Goal: Contribute content: Contribute content

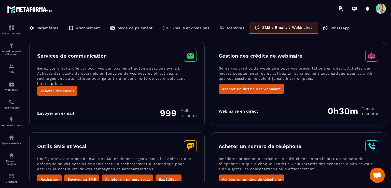
scroll to position [2846, 0]
click at [341, 8] on icon at bounding box center [340, 7] width 3 height 3
click at [355, 9] on icon at bounding box center [354, 10] width 3 height 2
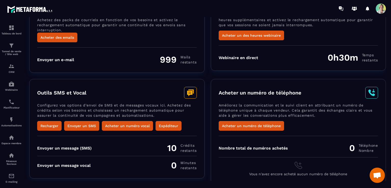
scroll to position [0, 0]
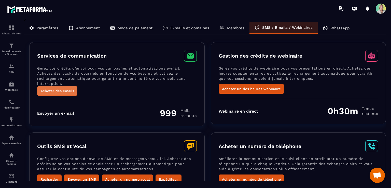
click at [74, 91] on button "Acheter des emails" at bounding box center [57, 91] width 40 height 10
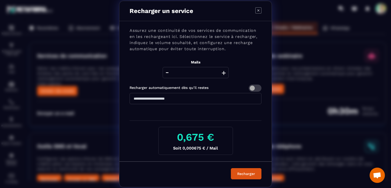
click at [226, 74] on button "+" at bounding box center [223, 72] width 7 height 11
drag, startPoint x: 202, startPoint y: 74, endPoint x: 188, endPoint y: 73, distance: 14.0
click at [188, 73] on input "****" at bounding box center [196, 72] width 66 height 11
type input "*****"
click at [231, 168] on button "Recharger" at bounding box center [246, 173] width 31 height 11
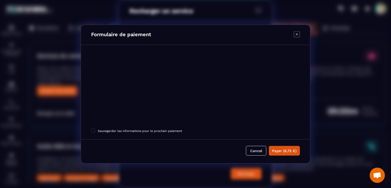
click at [298, 33] on icon "Modal window" at bounding box center [297, 34] width 6 height 6
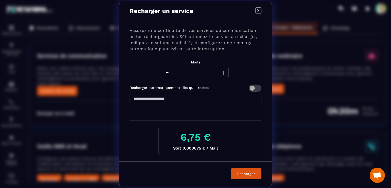
click at [257, 9] on icon "Modal window" at bounding box center [258, 10] width 6 height 6
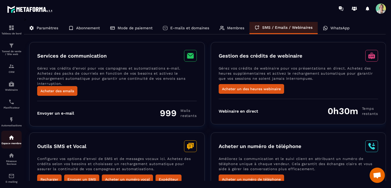
click at [12, 137] on img at bounding box center [11, 137] width 6 height 6
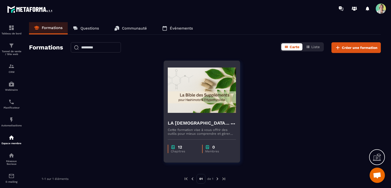
click at [194, 123] on h4 "LA [DEMOGRAPHIC_DATA] DES SUPPLEMENST POUR [PERSON_NAME] & L'HYPOTHYROÏDIE" at bounding box center [199, 122] width 62 height 7
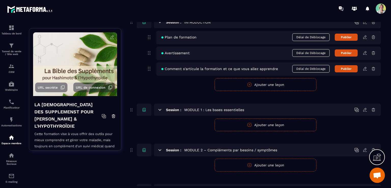
scroll to position [51, 0]
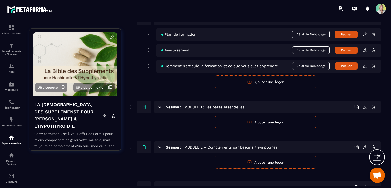
click at [253, 121] on button "Ajouter une leçon" at bounding box center [266, 122] width 102 height 13
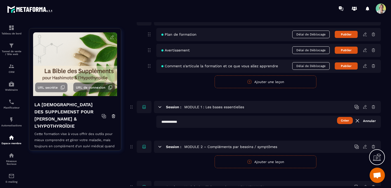
click at [176, 119] on input "text" at bounding box center [268, 122] width 225 height 12
paste input "**********"
click at [341, 122] on button "Créer" at bounding box center [345, 120] width 16 height 7
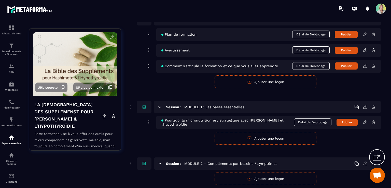
click at [283, 139] on button "Ajouter une leçon" at bounding box center [266, 138] width 102 height 13
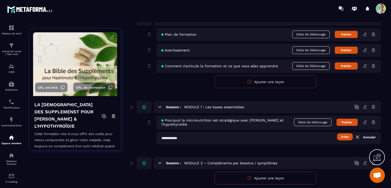
click at [178, 140] on input "text" at bounding box center [268, 138] width 225 height 12
paste input "**********"
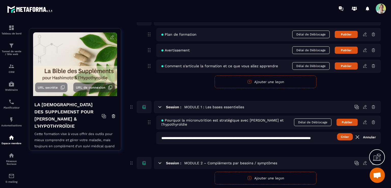
scroll to position [0, 37]
click at [183, 137] on input "**********" at bounding box center [268, 138] width 225 height 12
click at [248, 137] on input "**********" at bounding box center [268, 138] width 225 height 12
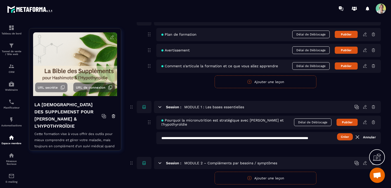
click at [334, 136] on input "**********" at bounding box center [268, 138] width 225 height 12
click at [348, 136] on button "Créer" at bounding box center [345, 136] width 16 height 7
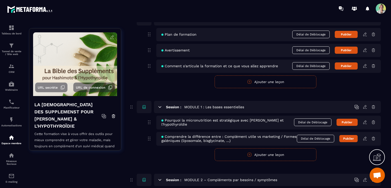
click at [245, 152] on button "Ajouter une leçon" at bounding box center [266, 154] width 102 height 13
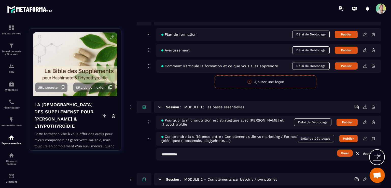
click at [200, 157] on input "text" at bounding box center [268, 154] width 225 height 12
paste input "**********"
click at [343, 154] on button "Créer" at bounding box center [345, 152] width 16 height 7
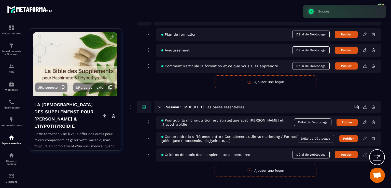
click at [280, 171] on button "Ajouter une leçon" at bounding box center [266, 170] width 102 height 13
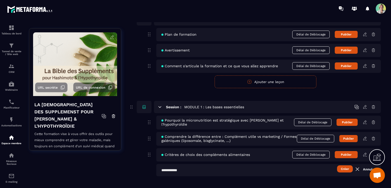
click at [179, 170] on input "text" at bounding box center [268, 170] width 225 height 12
paste input "**********"
click at [195, 169] on input "**********" at bounding box center [268, 170] width 225 height 12
click at [339, 168] on button "Créer" at bounding box center [345, 168] width 16 height 7
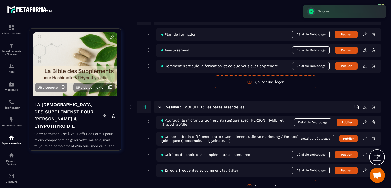
scroll to position [76, 0]
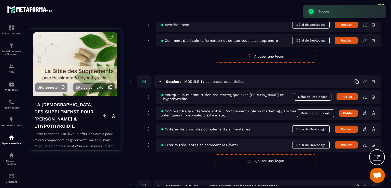
click at [251, 162] on icon "button" at bounding box center [250, 161] width 4 height 4
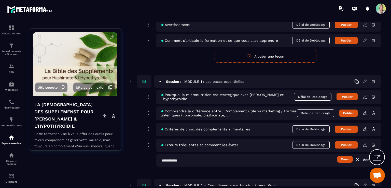
click at [179, 161] on input "text" at bounding box center [268, 160] width 225 height 12
paste input "**********"
click at [266, 159] on input "**********" at bounding box center [268, 160] width 225 height 12
type input "**********"
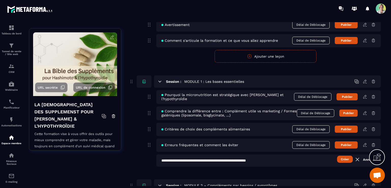
click at [346, 158] on button "Créer" at bounding box center [345, 159] width 16 height 7
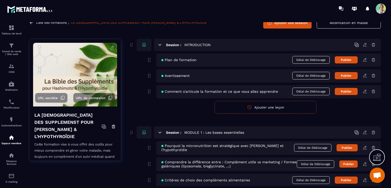
scroll to position [0, 0]
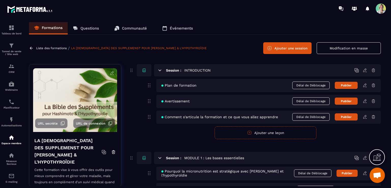
click at [346, 83] on button "Publier" at bounding box center [346, 85] width 23 height 7
click at [351, 100] on button "Publier" at bounding box center [346, 101] width 23 height 7
click at [352, 117] on button "Publier" at bounding box center [346, 116] width 23 height 7
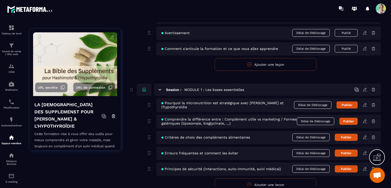
scroll to position [76, 0]
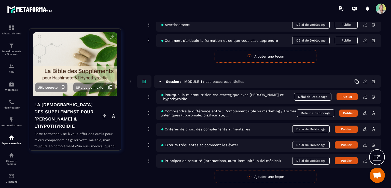
click at [348, 95] on button "Publier" at bounding box center [347, 96] width 21 height 7
click at [352, 111] on button "Publier" at bounding box center [348, 112] width 18 height 7
click at [350, 130] on button "Publier" at bounding box center [346, 129] width 23 height 7
click at [350, 145] on button "Publier" at bounding box center [346, 144] width 23 height 7
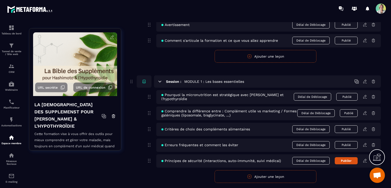
click at [350, 160] on button "Publier" at bounding box center [346, 160] width 23 height 7
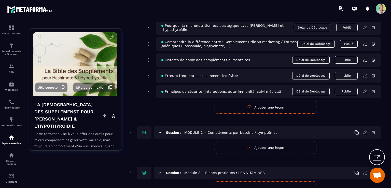
scroll to position [153, 0]
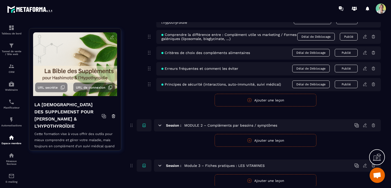
click at [364, 84] on icon at bounding box center [365, 84] width 5 height 5
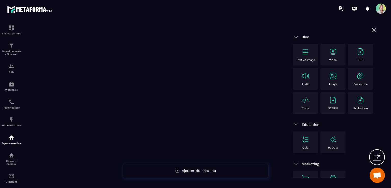
scroll to position [71, 0]
click at [297, 128] on img at bounding box center [296, 124] width 6 height 6
click at [308, 127] on span "Education" at bounding box center [311, 124] width 18 height 4
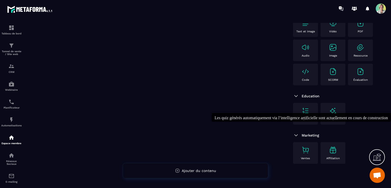
scroll to position [76, 0]
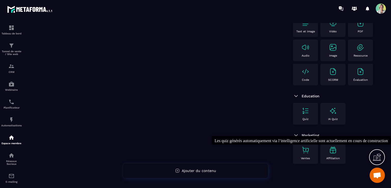
click at [332, 150] on img at bounding box center [333, 150] width 8 height 8
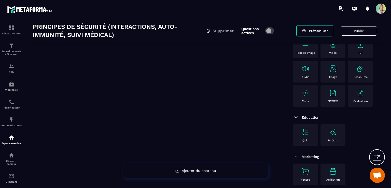
scroll to position [0, 0]
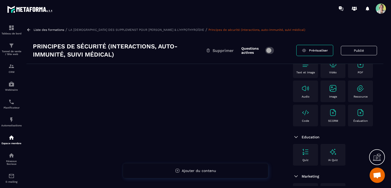
click at [84, 28] on p "LA [DEMOGRAPHIC_DATA] DES SUPPLEMENST POUR [PERSON_NAME] & L'HYPOTHYROÏDIE" at bounding box center [136, 30] width 136 height 4
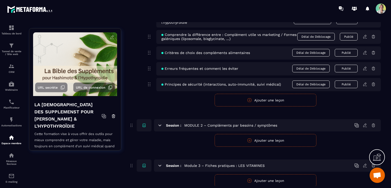
scroll to position [178, 0]
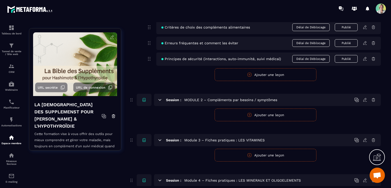
click at [245, 114] on button "Ajouter une leçon" at bounding box center [266, 114] width 102 height 13
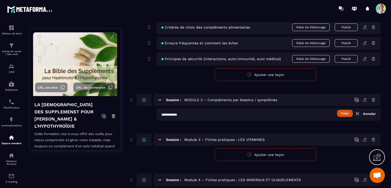
click at [183, 113] on input "text" at bounding box center [268, 114] width 225 height 12
paste input "**********"
type input "**********"
click at [346, 114] on button "Créer" at bounding box center [345, 113] width 16 height 7
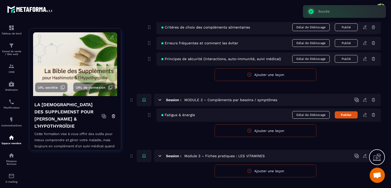
click at [277, 131] on button "Ajouter une leçon" at bounding box center [266, 130] width 102 height 13
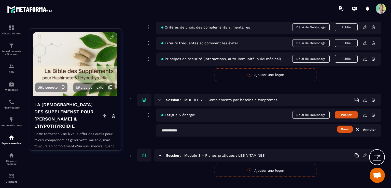
click at [176, 130] on input "text" at bounding box center [268, 130] width 225 height 12
paste input "**********"
type input "**********"
click at [341, 130] on button "Créer" at bounding box center [345, 129] width 16 height 7
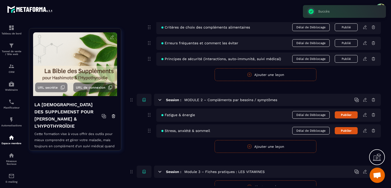
click at [293, 145] on button "Ajouter une leçon" at bounding box center [266, 146] width 102 height 13
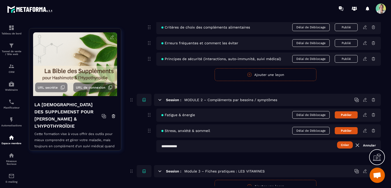
click at [179, 146] on input "text" at bounding box center [268, 146] width 225 height 12
paste input "**********"
click at [339, 147] on button "Créer" at bounding box center [345, 144] width 16 height 7
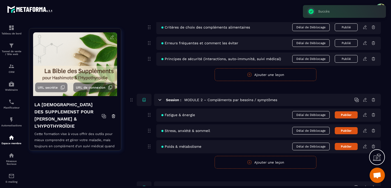
click at [296, 161] on button "Ajouter une leçon" at bounding box center [266, 162] width 102 height 13
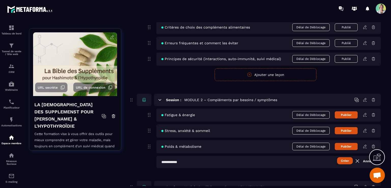
click at [181, 161] on input "text" at bounding box center [268, 162] width 225 height 12
paste input "**********"
click at [343, 159] on button "Créer" at bounding box center [345, 160] width 16 height 7
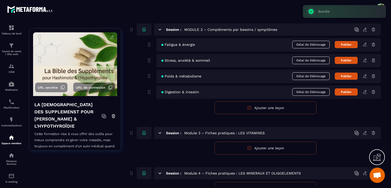
scroll to position [255, 0]
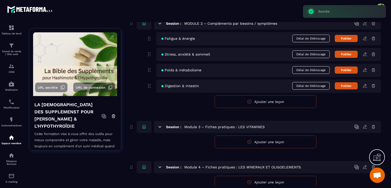
click at [275, 103] on button "Ajouter une leçon" at bounding box center [266, 101] width 102 height 13
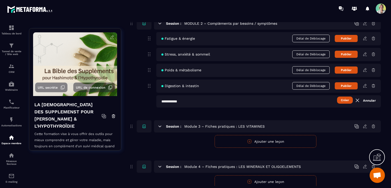
click at [181, 103] on input "text" at bounding box center [268, 101] width 225 height 12
paste input "**********"
type input "**********"
click at [340, 101] on button "Créer" at bounding box center [345, 99] width 16 height 7
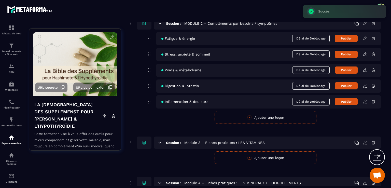
click at [280, 116] on button "Ajouter une leçon" at bounding box center [266, 117] width 102 height 13
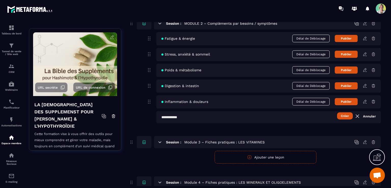
click at [177, 120] on input "text" at bounding box center [268, 117] width 225 height 12
paste input "**********"
type input "**********"
click at [344, 116] on button "Créer" at bounding box center [345, 115] width 16 height 7
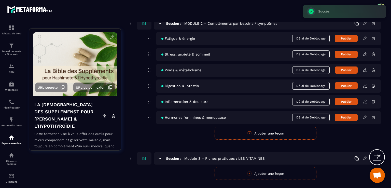
click at [263, 132] on button "Ajouter une leçon" at bounding box center [266, 133] width 102 height 13
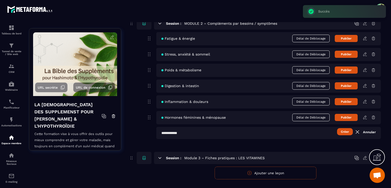
click at [189, 134] on input "text" at bounding box center [268, 133] width 225 height 12
paste input "**********"
click at [187, 133] on input "**********" at bounding box center [268, 133] width 225 height 12
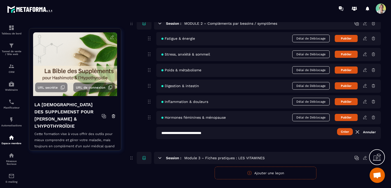
click at [215, 132] on input "**********" at bounding box center [268, 133] width 225 height 12
click at [348, 131] on button "Créer" at bounding box center [345, 131] width 16 height 7
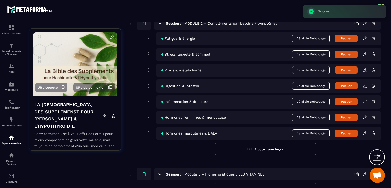
click at [271, 148] on button "Ajouter une leçon" at bounding box center [266, 149] width 102 height 13
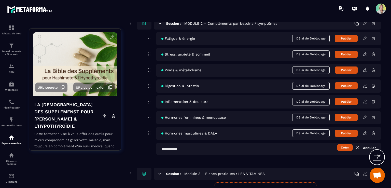
click at [186, 148] on input "text" at bounding box center [268, 149] width 225 height 12
paste input "**********"
type input "**********"
click at [340, 148] on button "Créer" at bounding box center [345, 147] width 16 height 7
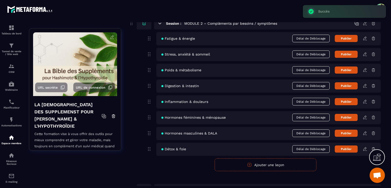
scroll to position [229, 0]
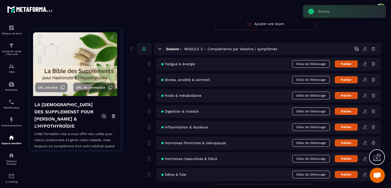
click at [344, 64] on button "Publier" at bounding box center [346, 63] width 23 height 7
click at [347, 78] on button "Publier" at bounding box center [346, 79] width 23 height 7
click at [349, 94] on button "Publier" at bounding box center [346, 95] width 23 height 7
click at [350, 111] on button "Publier" at bounding box center [346, 111] width 23 height 7
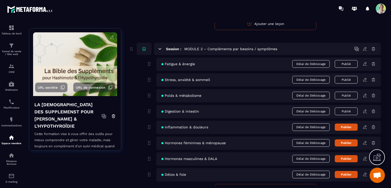
click at [350, 126] on button "Publier" at bounding box center [346, 126] width 23 height 7
click at [352, 141] on button "Publier" at bounding box center [346, 142] width 23 height 7
click at [351, 156] on button "Publier" at bounding box center [346, 158] width 23 height 7
click at [350, 174] on button "Publier" at bounding box center [346, 174] width 23 height 7
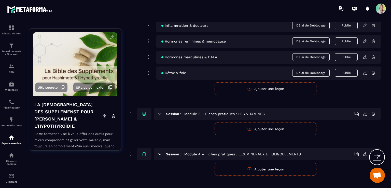
scroll to position [331, 0]
click at [241, 128] on button "Ajouter une leçon" at bounding box center [266, 128] width 102 height 13
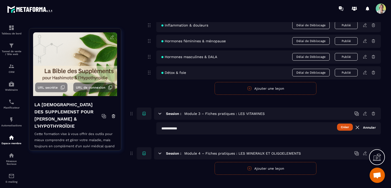
click at [241, 128] on input "text" at bounding box center [268, 128] width 225 height 12
paste input "**********"
click at [188, 128] on input "**********" at bounding box center [268, 128] width 225 height 12
click at [216, 128] on input "**********" at bounding box center [268, 128] width 225 height 12
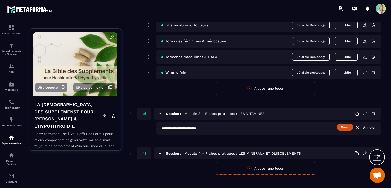
click at [341, 127] on button "Créer" at bounding box center [345, 126] width 16 height 7
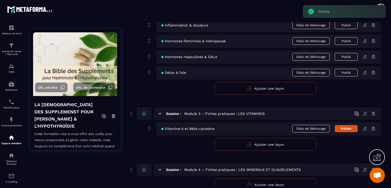
click at [242, 144] on button "Ajouter une leçon" at bounding box center [266, 144] width 102 height 13
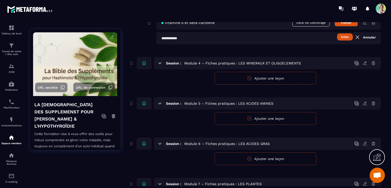
scroll to position [397, 0]
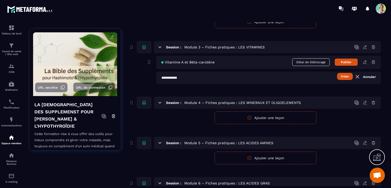
click at [186, 76] on input "text" at bounding box center [268, 78] width 225 height 12
click at [343, 76] on button "Créer" at bounding box center [345, 76] width 16 height 7
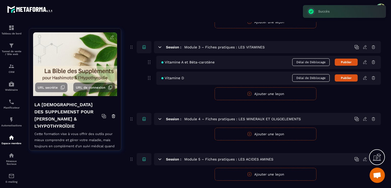
click at [261, 94] on button "Ajouter une leçon" at bounding box center [266, 93] width 102 height 13
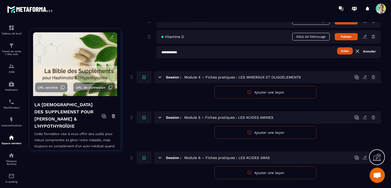
scroll to position [388, 0]
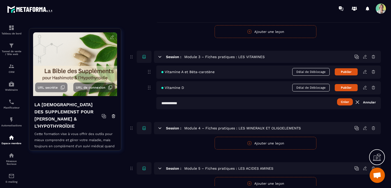
click at [201, 104] on input "text" at bounding box center [268, 103] width 225 height 12
type input "**********"
click at [342, 103] on button "Créer" at bounding box center [345, 101] width 16 height 7
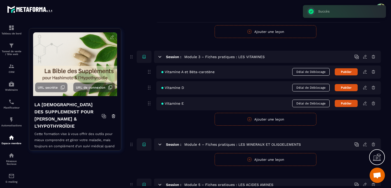
click at [271, 119] on button "Ajouter une leçon" at bounding box center [266, 119] width 102 height 13
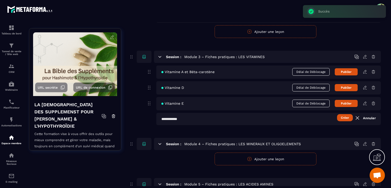
click at [199, 120] on input "text" at bounding box center [268, 119] width 225 height 12
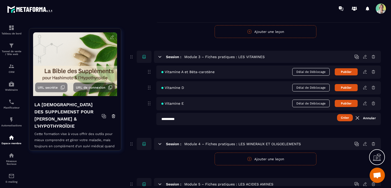
click at [344, 116] on button "Créer" at bounding box center [345, 117] width 16 height 7
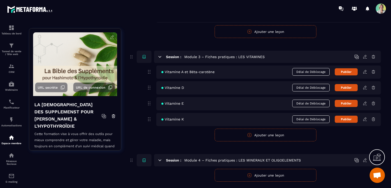
click at [347, 74] on button "Publier" at bounding box center [346, 71] width 23 height 7
click at [350, 88] on button "Publier" at bounding box center [346, 87] width 23 height 7
click at [351, 103] on button "Publier" at bounding box center [346, 103] width 23 height 7
click at [353, 118] on button "Publier" at bounding box center [346, 119] width 23 height 7
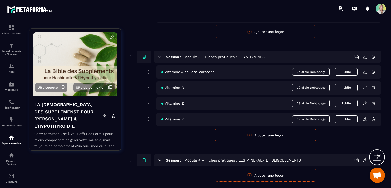
click at [260, 135] on button "Ajouter une leçon" at bounding box center [266, 135] width 102 height 13
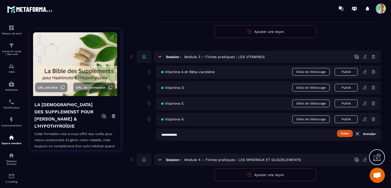
click at [186, 134] on input "text" at bounding box center [268, 135] width 225 height 12
click at [340, 133] on button "Créer" at bounding box center [345, 133] width 16 height 7
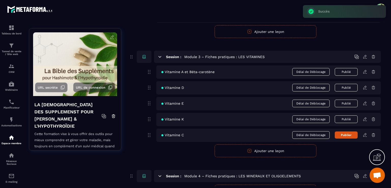
click at [297, 150] on button "Ajouter une leçon" at bounding box center [266, 150] width 102 height 13
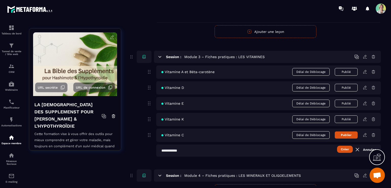
click at [176, 150] on input "text" at bounding box center [268, 150] width 225 height 12
type input "**********"
click at [345, 149] on button "Créer" at bounding box center [345, 149] width 16 height 7
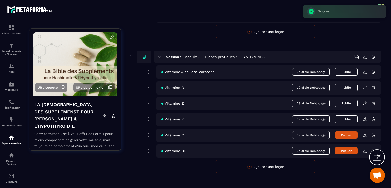
click at [255, 165] on button "Ajouter une leçon" at bounding box center [266, 166] width 102 height 13
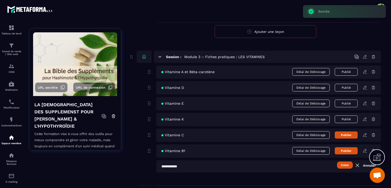
click at [193, 166] on input "text" at bounding box center [268, 166] width 225 height 12
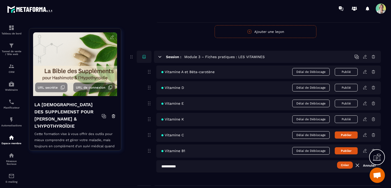
type input "**********"
click at [343, 166] on button "Créer" at bounding box center [345, 164] width 16 height 7
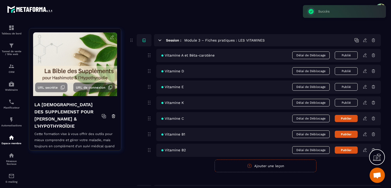
scroll to position [413, 0]
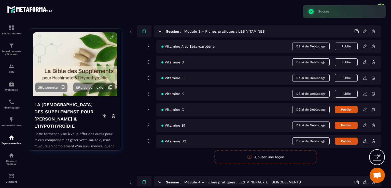
click at [268, 158] on button "Ajouter une leçon" at bounding box center [266, 156] width 102 height 13
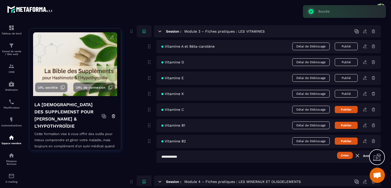
click at [192, 156] on input "text" at bounding box center [268, 156] width 225 height 12
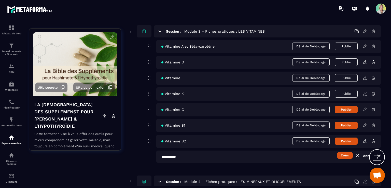
type input "**********"
click at [350, 155] on button "Créer" at bounding box center [345, 155] width 16 height 7
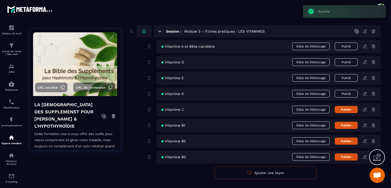
click at [276, 173] on button "Ajouter une leçon" at bounding box center [266, 172] width 102 height 13
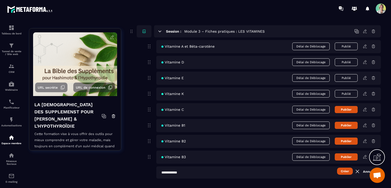
click at [187, 173] on input "text" at bounding box center [268, 172] width 225 height 12
type input "**********"
click at [346, 171] on button "Créer" at bounding box center [345, 171] width 16 height 7
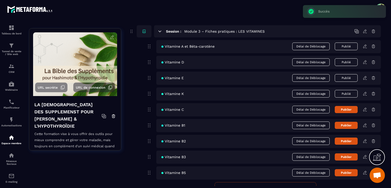
scroll to position [439, 0]
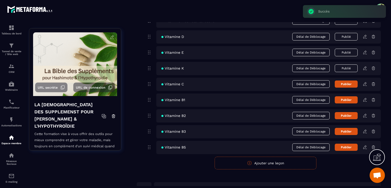
click at [258, 162] on button "Ajouter une leçon" at bounding box center [266, 163] width 102 height 13
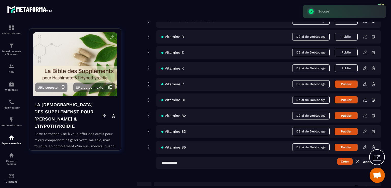
click at [206, 163] on input "text" at bounding box center [268, 163] width 225 height 12
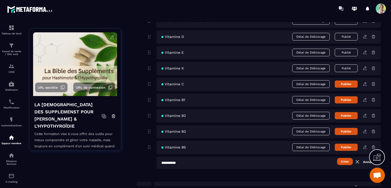
click at [339, 162] on button "Créer" at bounding box center [345, 161] width 16 height 7
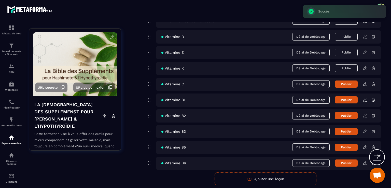
click at [263, 179] on button "Ajouter une leçon" at bounding box center [266, 178] width 102 height 13
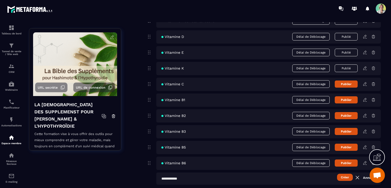
click at [198, 181] on input "text" at bounding box center [268, 178] width 225 height 12
type input "**********"
click at [343, 175] on button "Créer" at bounding box center [345, 177] width 16 height 7
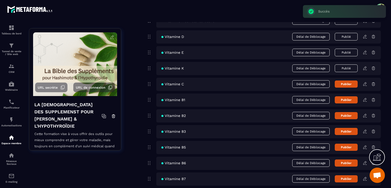
scroll to position [464, 0]
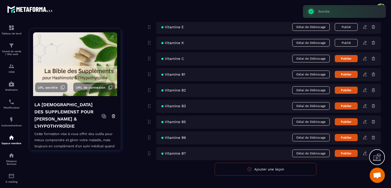
click at [246, 168] on button "Ajouter une leçon" at bounding box center [266, 169] width 102 height 13
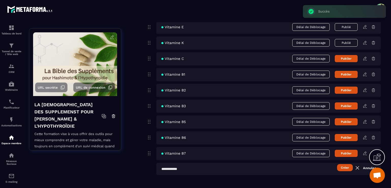
click at [193, 168] on input "text" at bounding box center [268, 169] width 225 height 12
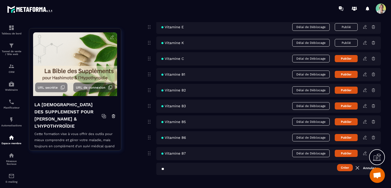
type input "*"
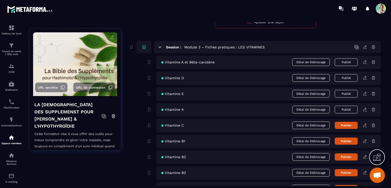
scroll to position [474, 0]
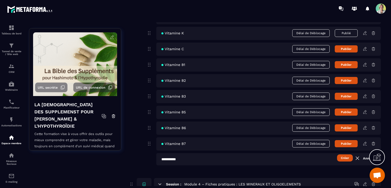
type input "**********"
click at [348, 156] on button "Créer" at bounding box center [345, 157] width 16 height 7
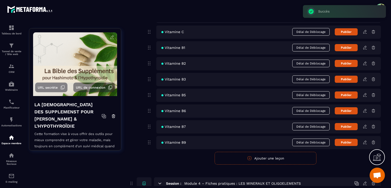
scroll to position [499, 0]
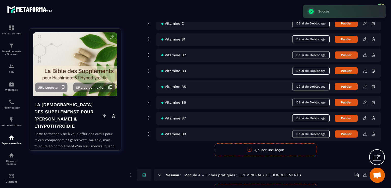
click at [256, 151] on button "Ajouter une leçon" at bounding box center [266, 149] width 102 height 13
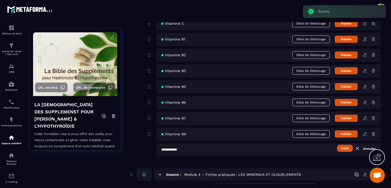
click at [195, 150] on input "text" at bounding box center [268, 149] width 225 height 12
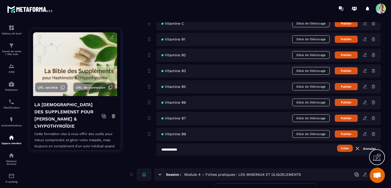
type input "**********"
click at [347, 149] on button "Créer" at bounding box center [345, 148] width 16 height 7
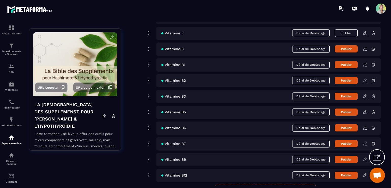
scroll to position [448, 0]
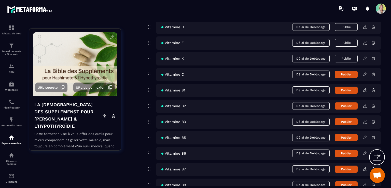
click at [344, 75] on button "Publier" at bounding box center [346, 74] width 23 height 7
click at [347, 89] on button "Publier" at bounding box center [346, 90] width 23 height 7
click at [350, 106] on button "Publier" at bounding box center [346, 105] width 23 height 7
click at [352, 123] on button "Publier" at bounding box center [346, 121] width 23 height 7
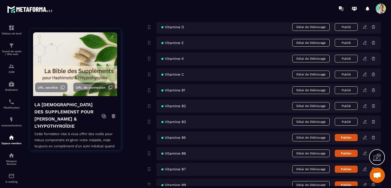
click at [352, 138] on button "Publier" at bounding box center [346, 137] width 23 height 7
click at [354, 154] on button "Publier" at bounding box center [346, 153] width 23 height 7
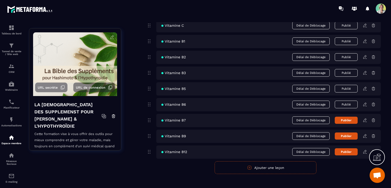
scroll to position [499, 0]
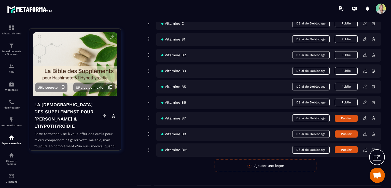
click at [347, 120] on button "Publier" at bounding box center [346, 118] width 23 height 7
click at [347, 135] on button "Publier" at bounding box center [346, 133] width 23 height 7
click at [348, 147] on button "Publier" at bounding box center [346, 149] width 23 height 7
click at [350, 149] on button "Publié" at bounding box center [346, 150] width 23 height 8
click at [354, 133] on button "Publié" at bounding box center [346, 134] width 23 height 8
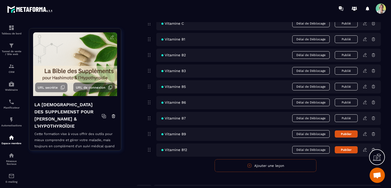
click at [351, 121] on div "Vitamine B7 Délai de Déblocage Publié" at bounding box center [268, 118] width 225 height 13
click at [349, 116] on button "Publié" at bounding box center [346, 118] width 23 height 8
click at [351, 102] on button "Publié" at bounding box center [346, 103] width 23 height 8
click at [350, 85] on button "Publié" at bounding box center [346, 87] width 23 height 8
click at [351, 71] on button "Publié" at bounding box center [346, 71] width 23 height 8
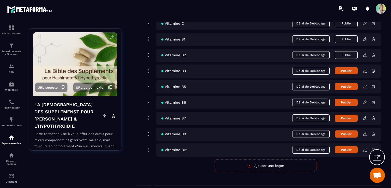
click at [351, 56] on button "Publié" at bounding box center [346, 55] width 23 height 8
click at [351, 38] on button "Publié" at bounding box center [346, 39] width 23 height 8
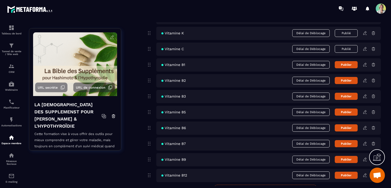
click at [351, 51] on button "Publié" at bounding box center [346, 49] width 23 height 8
click at [351, 34] on button "Publié" at bounding box center [346, 33] width 23 height 8
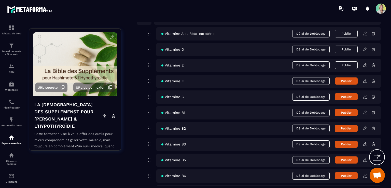
scroll to position [423, 0]
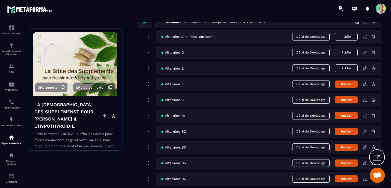
click at [350, 66] on button "Publié" at bounding box center [346, 68] width 23 height 8
click at [351, 53] on button "Publié" at bounding box center [346, 53] width 23 height 8
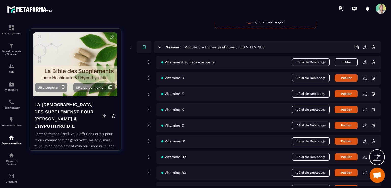
click at [348, 62] on button "Publié" at bounding box center [346, 62] width 23 height 8
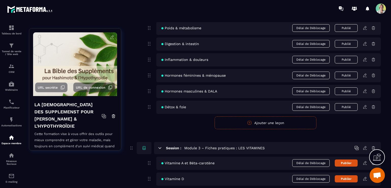
scroll to position [296, 0]
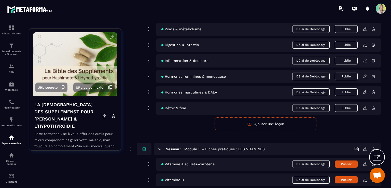
click at [356, 107] on button "Publié" at bounding box center [346, 108] width 23 height 8
click at [352, 93] on button "Publié" at bounding box center [346, 92] width 23 height 8
click at [351, 76] on button "Publié" at bounding box center [346, 77] width 23 height 8
click at [352, 60] on button "Publié" at bounding box center [346, 61] width 23 height 8
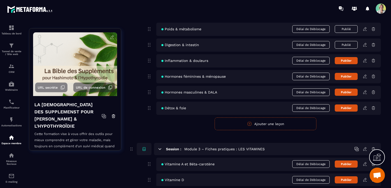
click at [351, 44] on button "Publié" at bounding box center [346, 45] width 23 height 8
click at [351, 30] on button "Publié" at bounding box center [346, 29] width 23 height 8
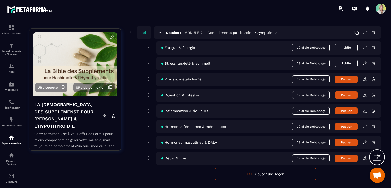
scroll to position [245, 0]
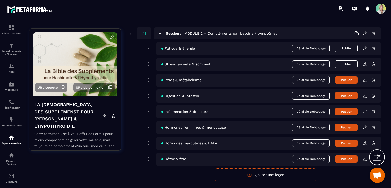
click at [345, 62] on button "Publié" at bounding box center [346, 64] width 23 height 8
click at [350, 46] on button "Publié" at bounding box center [346, 49] width 23 height 8
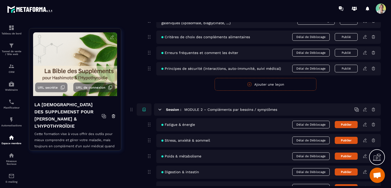
scroll to position [168, 0]
click at [351, 67] on button "Publié" at bounding box center [346, 69] width 23 height 8
click at [350, 51] on button "Publié" at bounding box center [346, 53] width 23 height 8
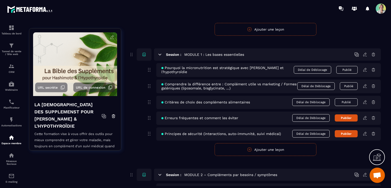
scroll to position [92, 0]
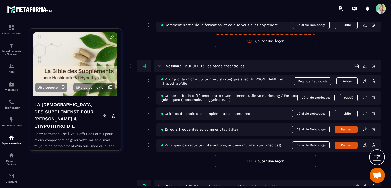
click at [348, 112] on button "Publié" at bounding box center [346, 114] width 23 height 8
click at [350, 97] on button "Publié" at bounding box center [349, 98] width 18 height 8
click at [348, 81] on button "Publié" at bounding box center [346, 81] width 21 height 8
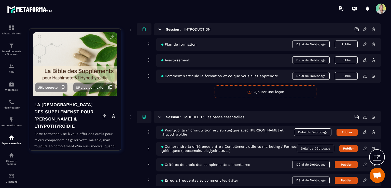
scroll to position [16, 0]
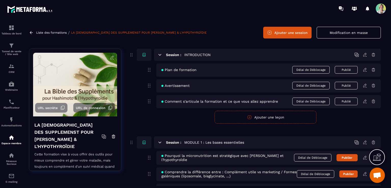
click at [354, 100] on button "Publié" at bounding box center [346, 102] width 23 height 8
click at [352, 83] on button "Publié" at bounding box center [346, 86] width 23 height 8
click at [349, 69] on button "Publié" at bounding box center [346, 70] width 23 height 8
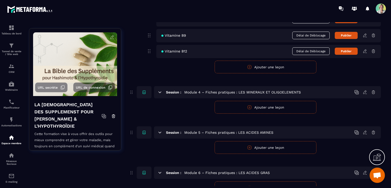
scroll to position [611, 0]
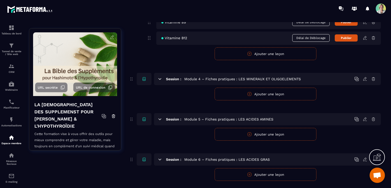
click at [266, 93] on button "Ajouter une leçon" at bounding box center [266, 94] width 102 height 13
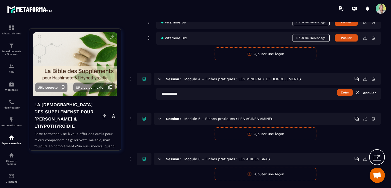
click at [208, 94] on input "text" at bounding box center [268, 94] width 225 height 12
type input "****"
click at [346, 91] on button "Créer" at bounding box center [345, 92] width 16 height 7
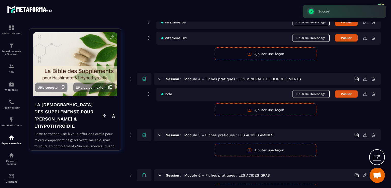
click at [253, 110] on button "Ajouter une leçon" at bounding box center [266, 109] width 102 height 13
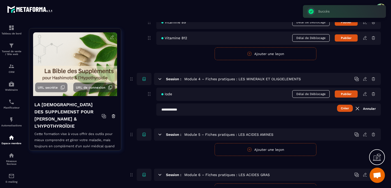
click at [186, 109] on input "text" at bounding box center [268, 109] width 225 height 12
type input "***"
click at [347, 108] on button "Créer" at bounding box center [345, 108] width 16 height 7
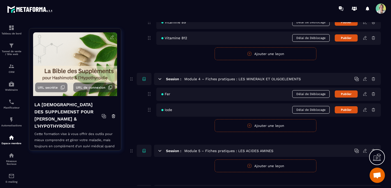
click at [254, 126] on button "Ajouter une leçon" at bounding box center [266, 125] width 102 height 13
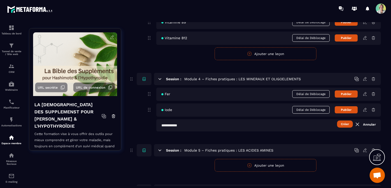
click at [254, 126] on input "text" at bounding box center [268, 125] width 225 height 12
click at [345, 124] on button "Créer" at bounding box center [345, 123] width 16 height 7
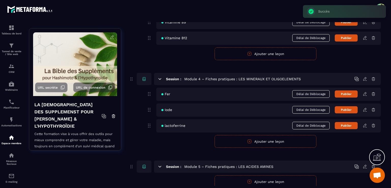
click at [243, 139] on button "Ajouter une leçon" at bounding box center [266, 141] width 102 height 13
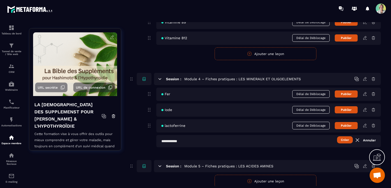
click at [218, 138] on input "text" at bounding box center [268, 141] width 225 height 12
type input "*********"
click at [341, 137] on button "Créer" at bounding box center [345, 139] width 16 height 7
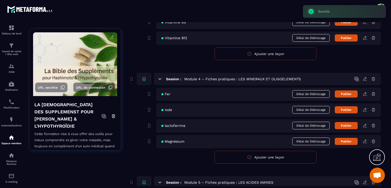
click at [174, 126] on span "lactoferrine" at bounding box center [173, 125] width 24 height 4
click at [366, 124] on icon at bounding box center [364, 125] width 3 height 3
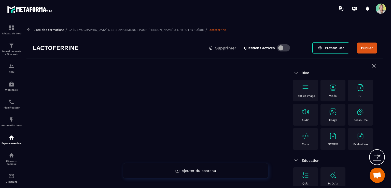
click at [84, 27] on div "Liste des formations / LA [DEMOGRAPHIC_DATA] DES SUPPLEMENST POUR [PERSON_NAME]…" at bounding box center [204, 29] width 357 height 5
click at [86, 30] on p "LA [DEMOGRAPHIC_DATA] DES SUPPLEMENST POUR [PERSON_NAME] & L'HYPOTHYROÏDIE" at bounding box center [136, 30] width 136 height 4
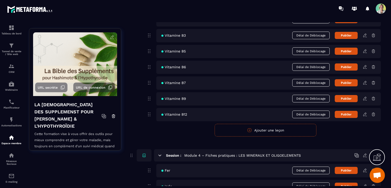
scroll to position [611, 0]
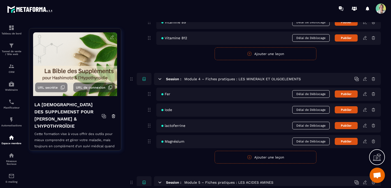
click at [374, 126] on icon at bounding box center [373, 125] width 5 height 5
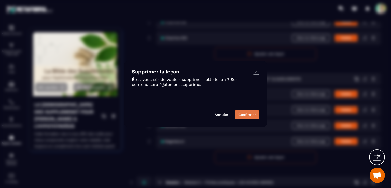
click at [254, 114] on button "Confirmer" at bounding box center [247, 115] width 24 height 10
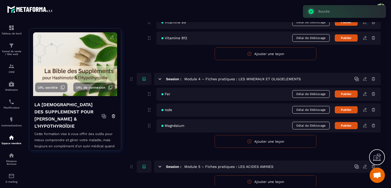
click at [256, 141] on button "Ajouter une leçon" at bounding box center [266, 141] width 102 height 13
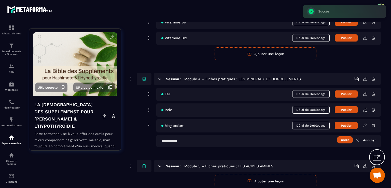
click at [236, 139] on input "text" at bounding box center [268, 141] width 225 height 12
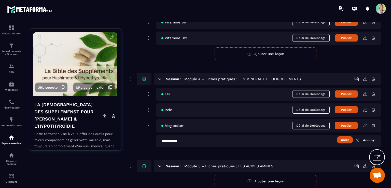
type input "**********"
click at [346, 139] on button "Créer" at bounding box center [345, 139] width 16 height 7
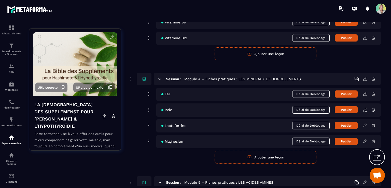
click at [256, 156] on button "Ajouter une leçon" at bounding box center [266, 157] width 102 height 13
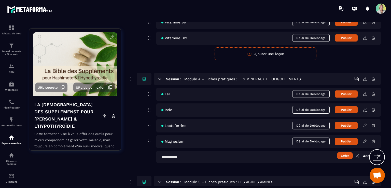
click at [185, 154] on input "text" at bounding box center [268, 157] width 225 height 12
click at [343, 157] on button "Créer" at bounding box center [345, 155] width 16 height 7
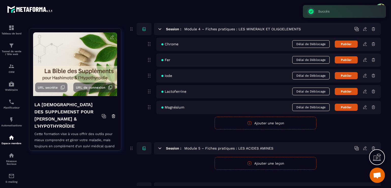
scroll to position [662, 0]
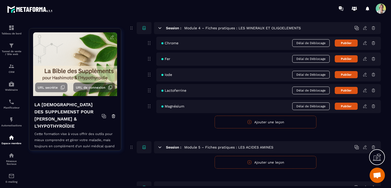
click at [253, 120] on button "Ajouter une leçon" at bounding box center [266, 122] width 102 height 13
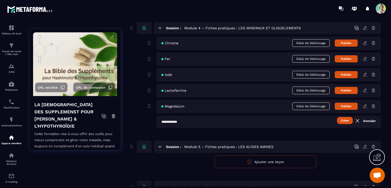
click at [172, 122] on input "text" at bounding box center [268, 122] width 225 height 12
click at [345, 119] on button "Créer" at bounding box center [345, 120] width 16 height 7
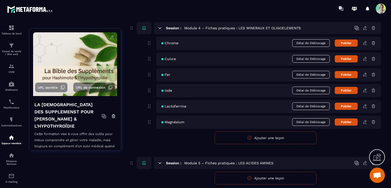
click at [250, 140] on button "Ajouter une leçon" at bounding box center [266, 137] width 102 height 13
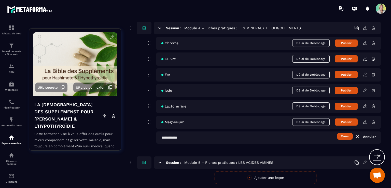
click at [196, 137] on input "text" at bounding box center [268, 137] width 225 height 12
click at [343, 135] on button "Créer" at bounding box center [345, 136] width 16 height 7
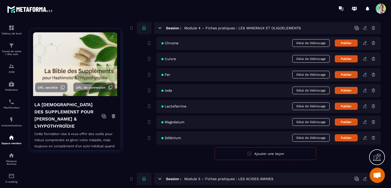
click at [257, 153] on button "Ajouter une leçon" at bounding box center [266, 153] width 102 height 13
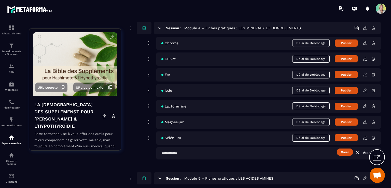
click at [215, 152] on input "text" at bounding box center [268, 153] width 225 height 12
click at [346, 149] on button "Créer" at bounding box center [345, 151] width 16 height 7
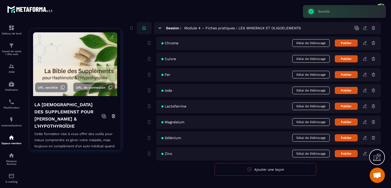
click at [261, 167] on button "Ajouter une leçon" at bounding box center [266, 169] width 102 height 13
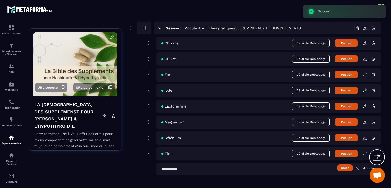
click at [194, 170] on input "text" at bounding box center [268, 169] width 225 height 12
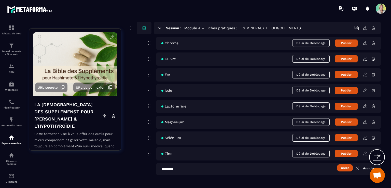
click at [348, 166] on button "Créer" at bounding box center [345, 167] width 16 height 7
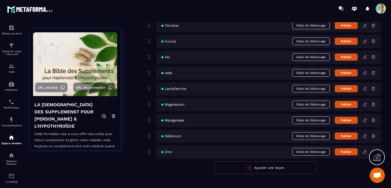
scroll to position [687, 0]
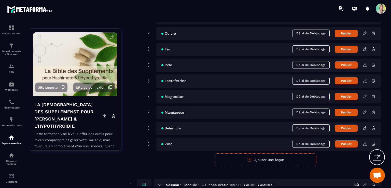
click at [301, 158] on button "Ajouter une leçon" at bounding box center [266, 159] width 102 height 13
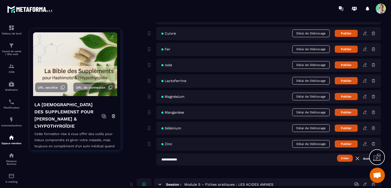
click at [183, 160] on input "text" at bounding box center [268, 159] width 225 height 12
type input "*********"
click at [341, 158] on button "Créer" at bounding box center [345, 158] width 16 height 7
